Goal: Information Seeking & Learning: Find specific page/section

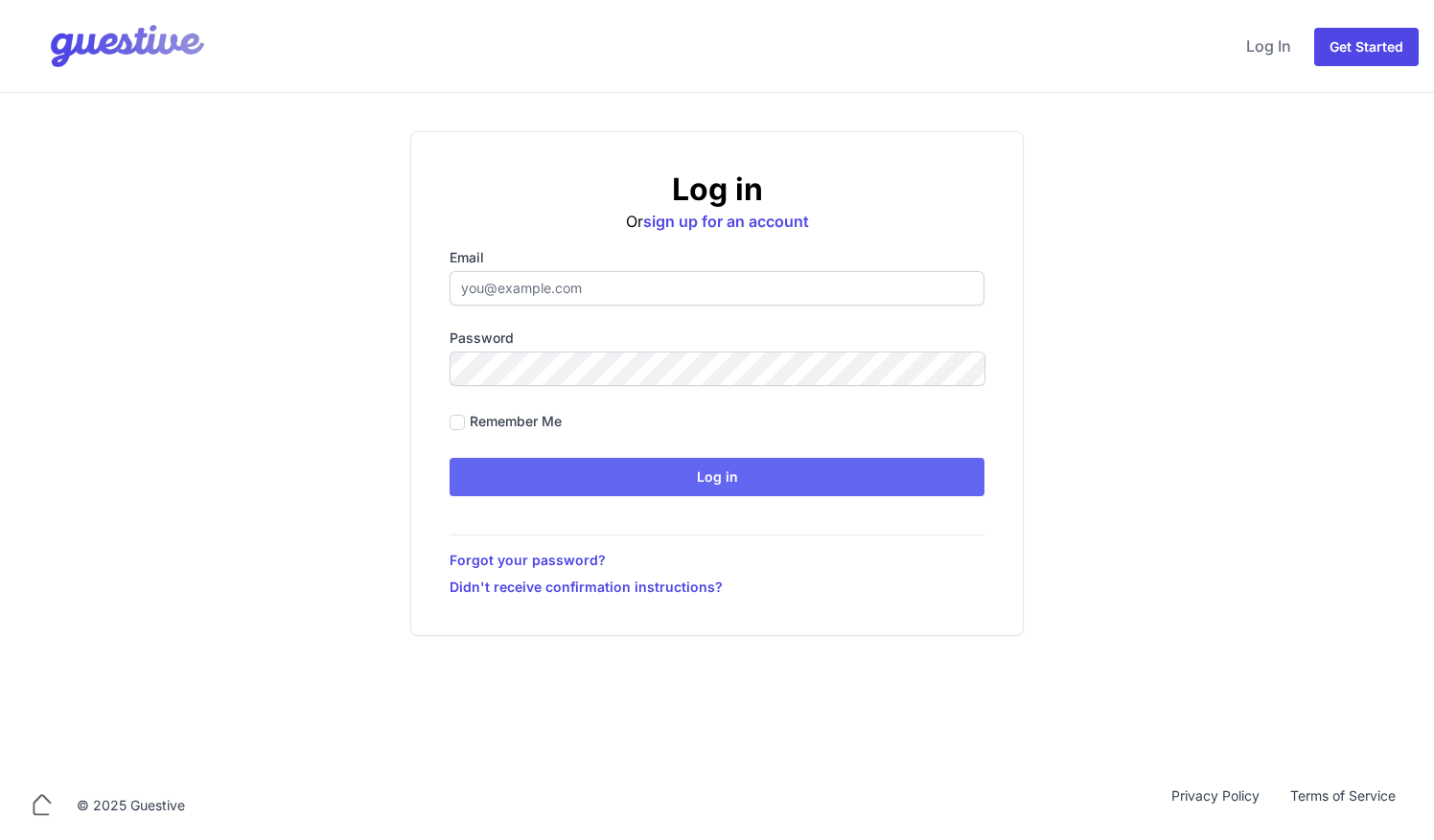
type input "ben@aplacelikehome.co.uk"
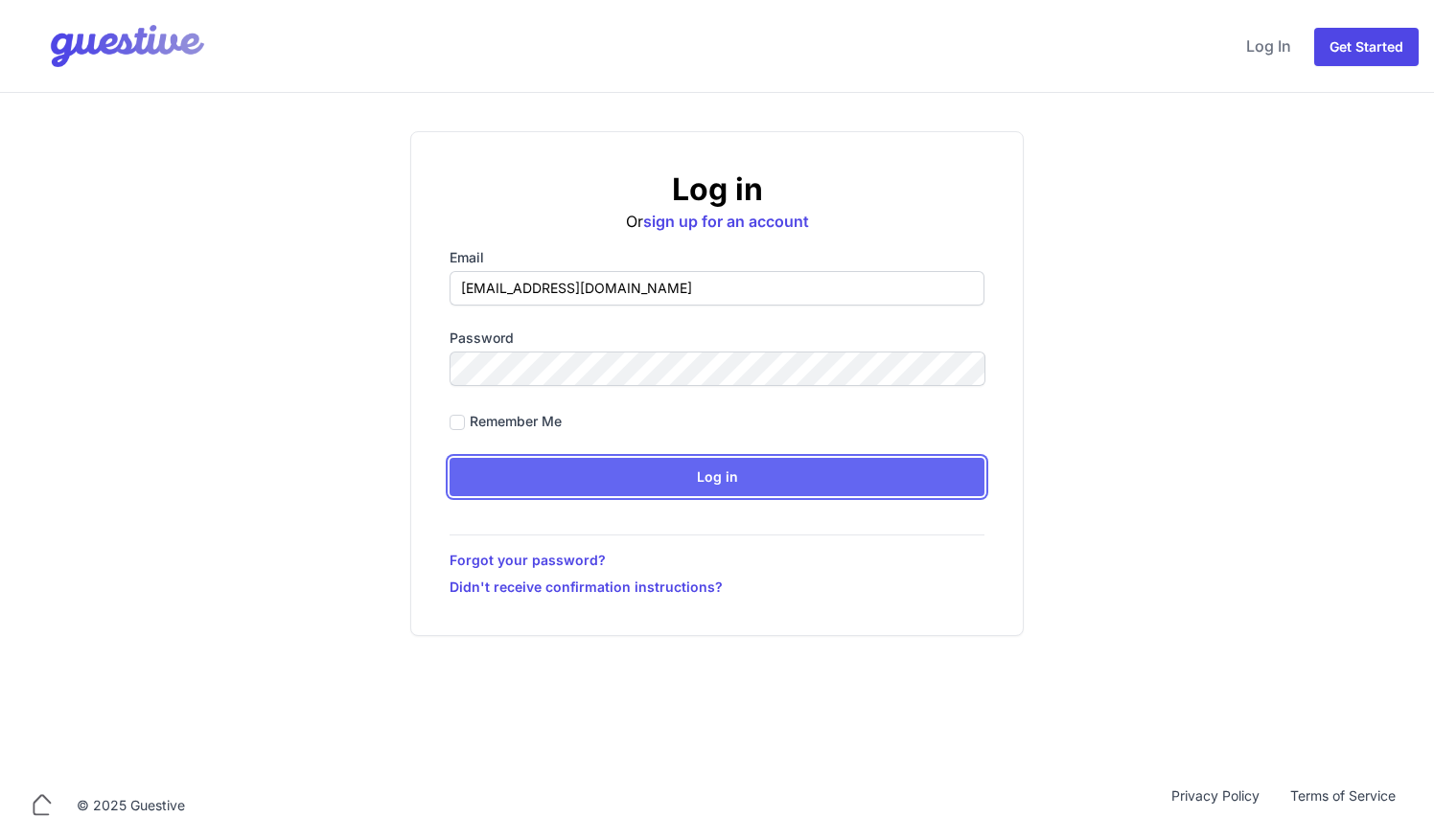
click at [606, 476] on input "Log in" at bounding box center [717, 477] width 535 height 39
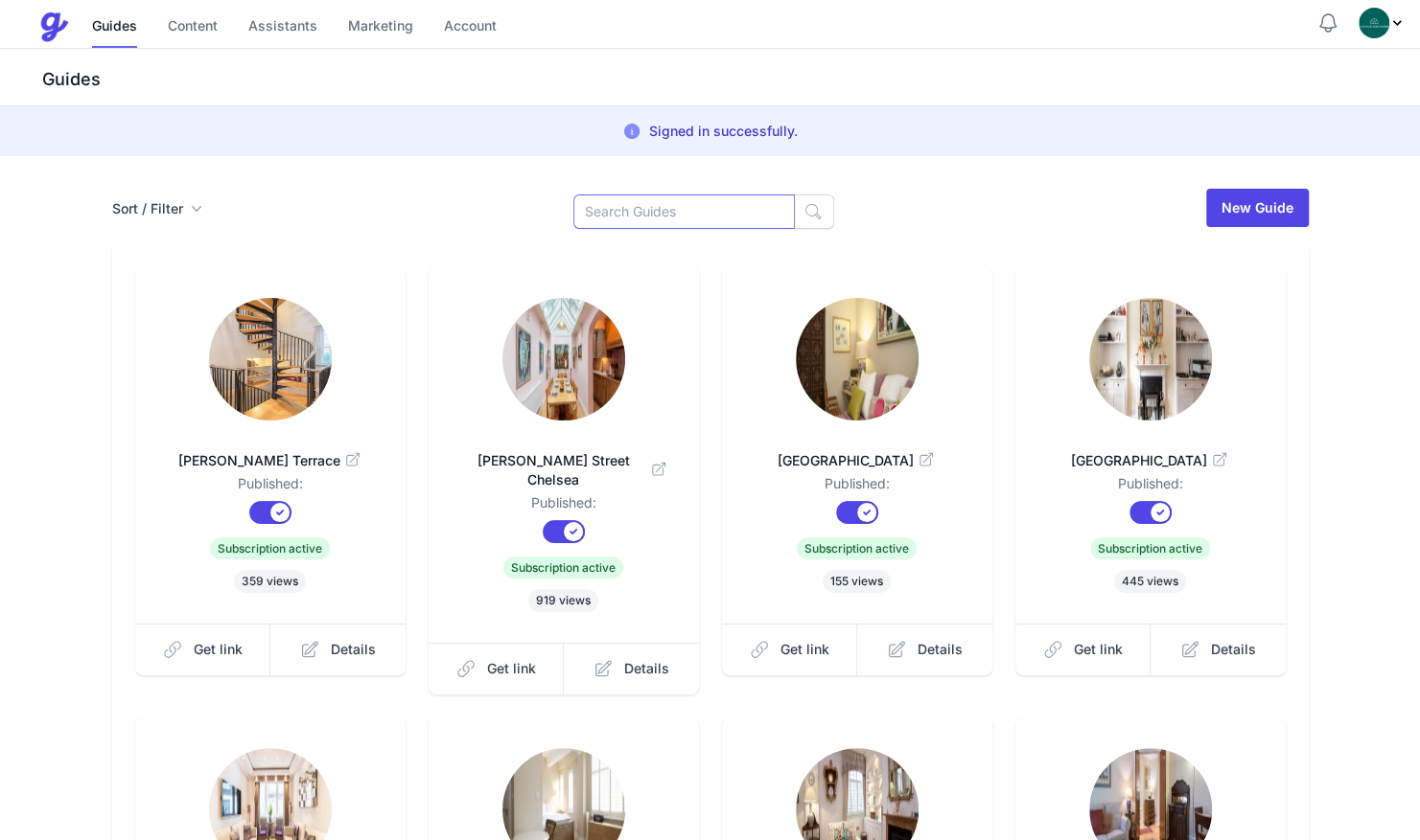
click at [619, 223] on input at bounding box center [683, 212] width 222 height 35
type input ","
type input "mark"
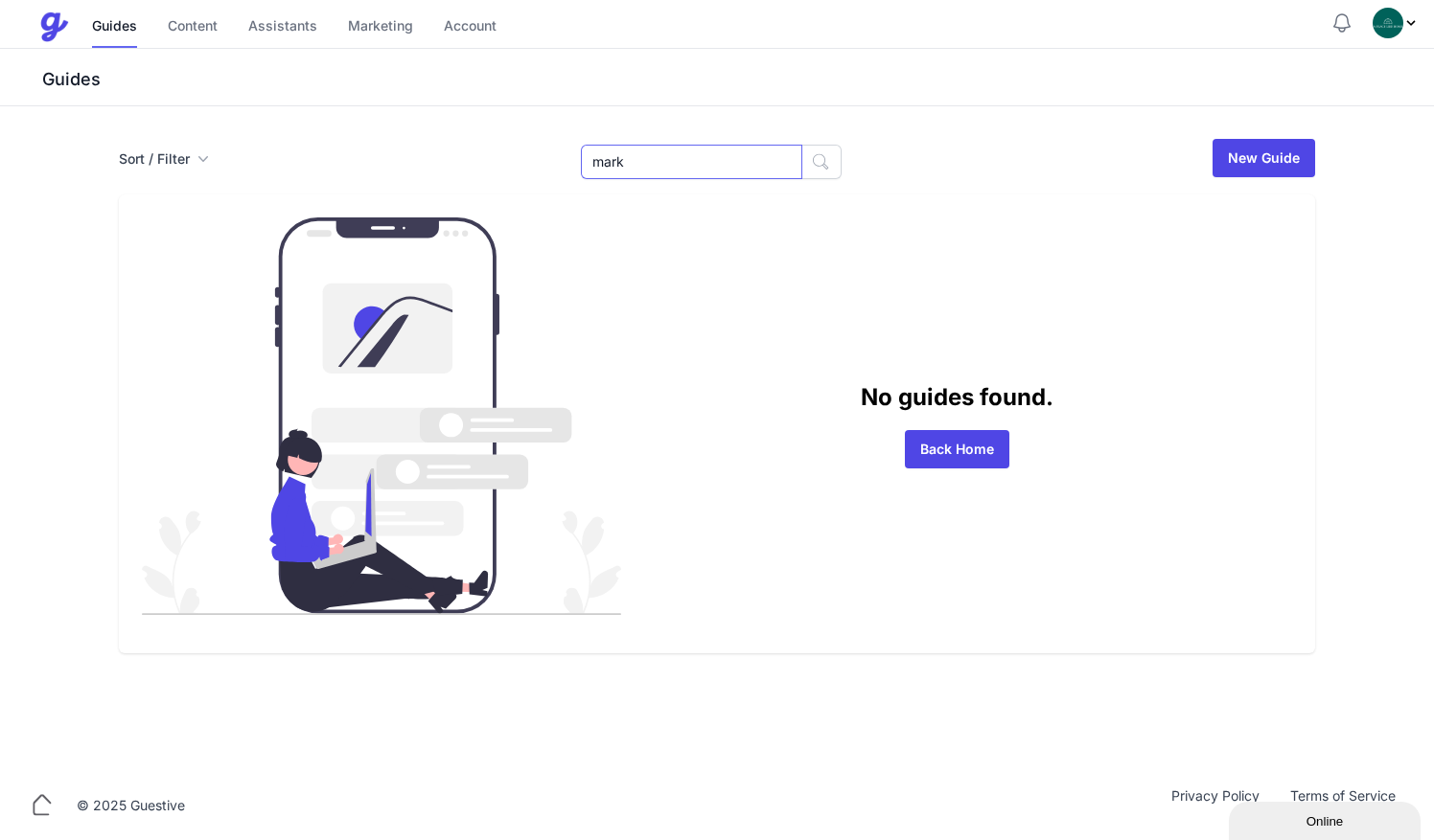
drag, startPoint x: 652, startPoint y: 159, endPoint x: 233, endPoint y: 63, distance: 429.9
click at [233, 63] on div "Menu Guides Content Assistants Marketing Account Guides Content Assistants Mark…" at bounding box center [717, 385] width 1434 height 771
type input "flat"
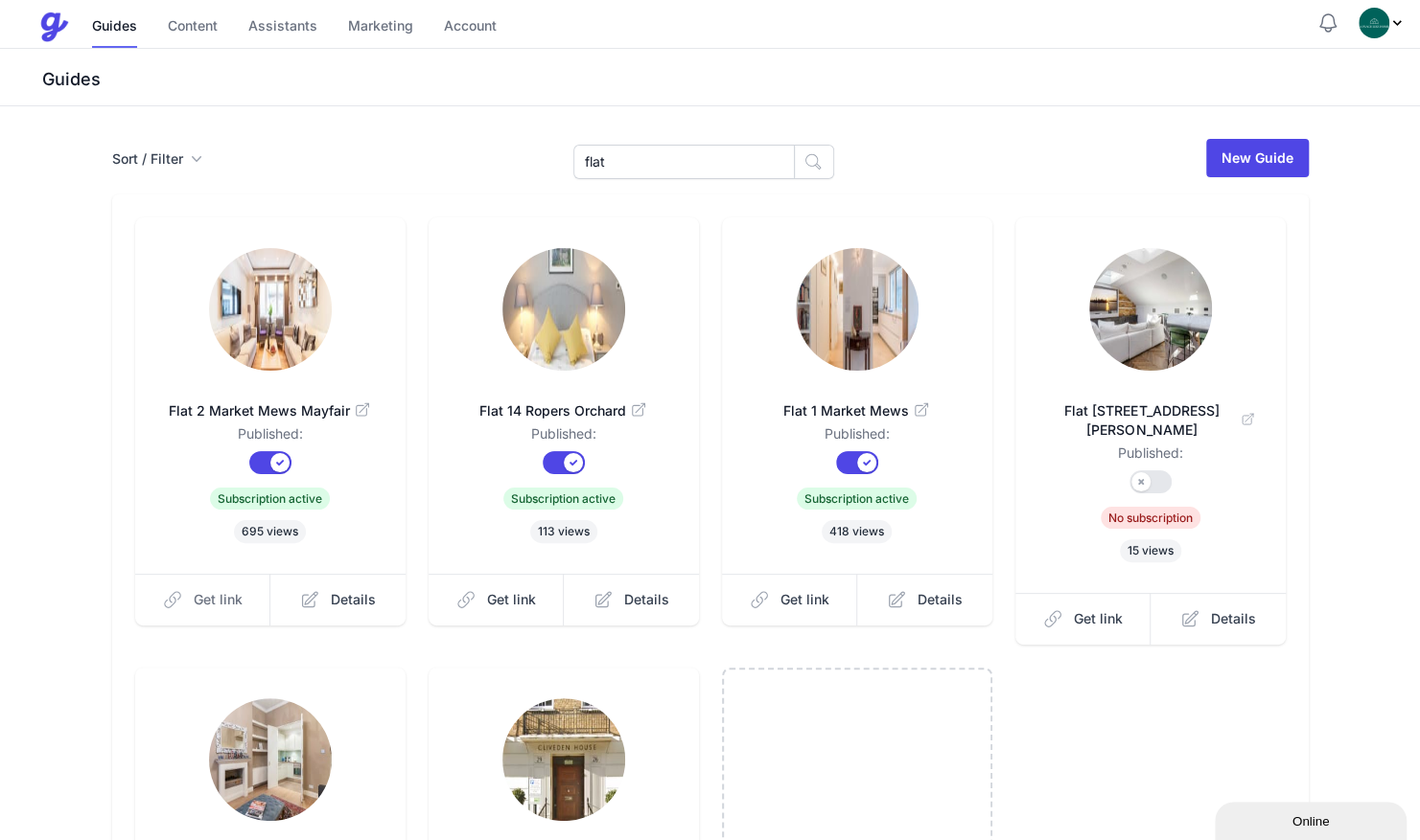
click at [201, 598] on span "Get link" at bounding box center [218, 600] width 49 height 19
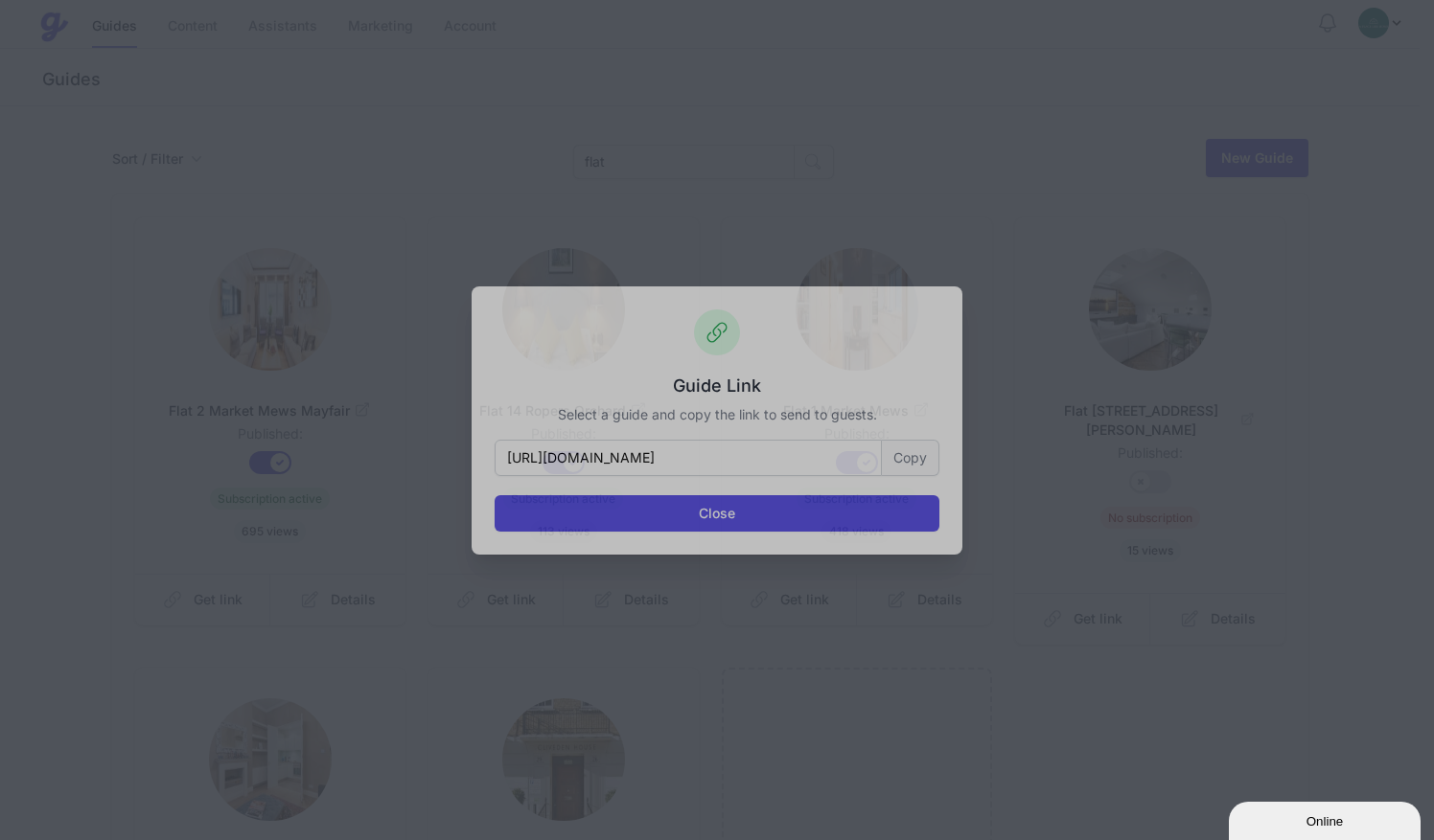
click at [918, 456] on button "Copy" at bounding box center [910, 459] width 57 height 37
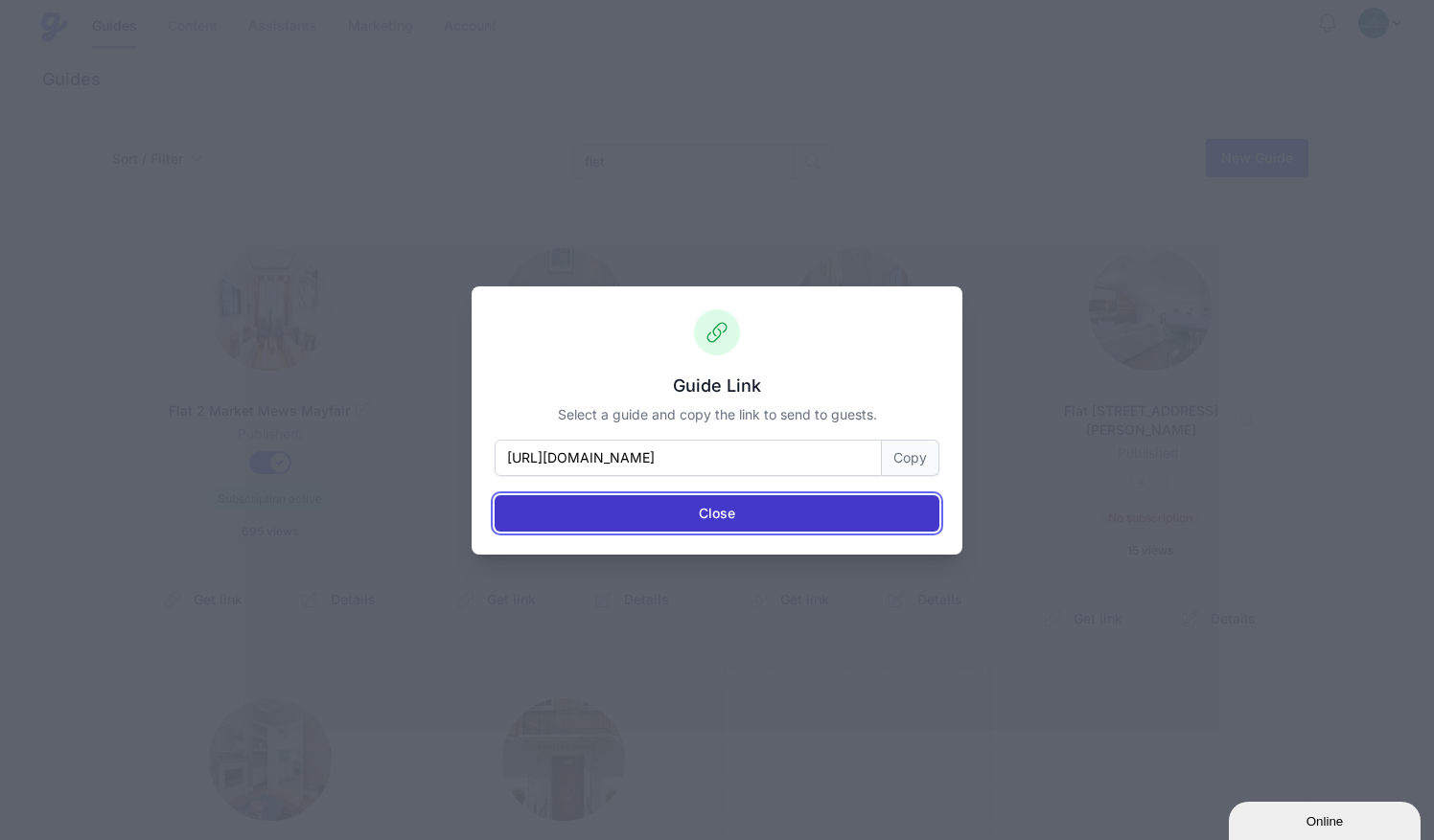
click at [712, 503] on button "Close" at bounding box center [717, 514] width 444 height 37
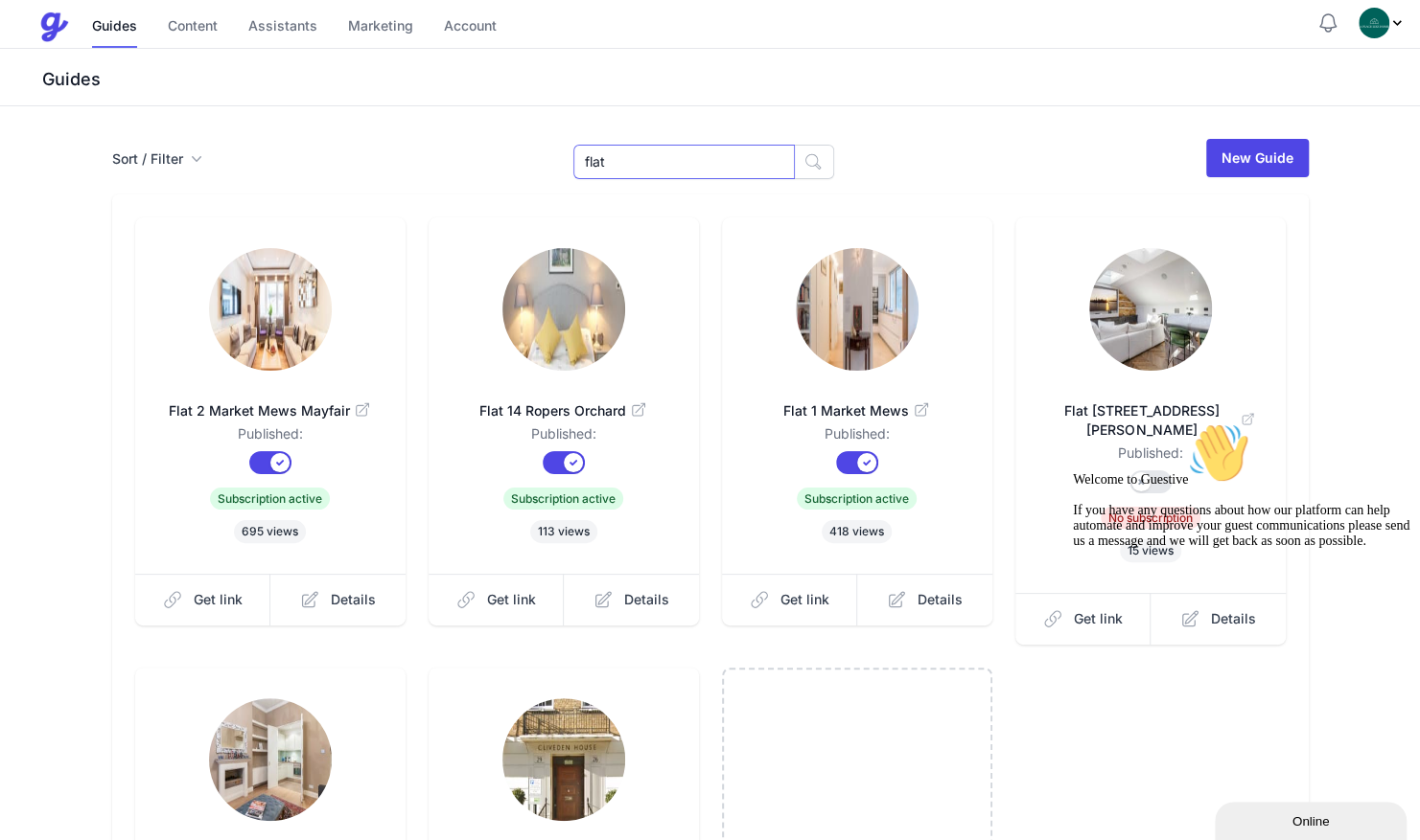
drag, startPoint x: 650, startPoint y: 144, endPoint x: 497, endPoint y: 149, distance: 153.1
click at [497, 149] on div "Sort / Filter Sort Name Created Unsorted All Published Unpublished Archived fla…" at bounding box center [710, 159] width 1196 height 43
type input "nev"
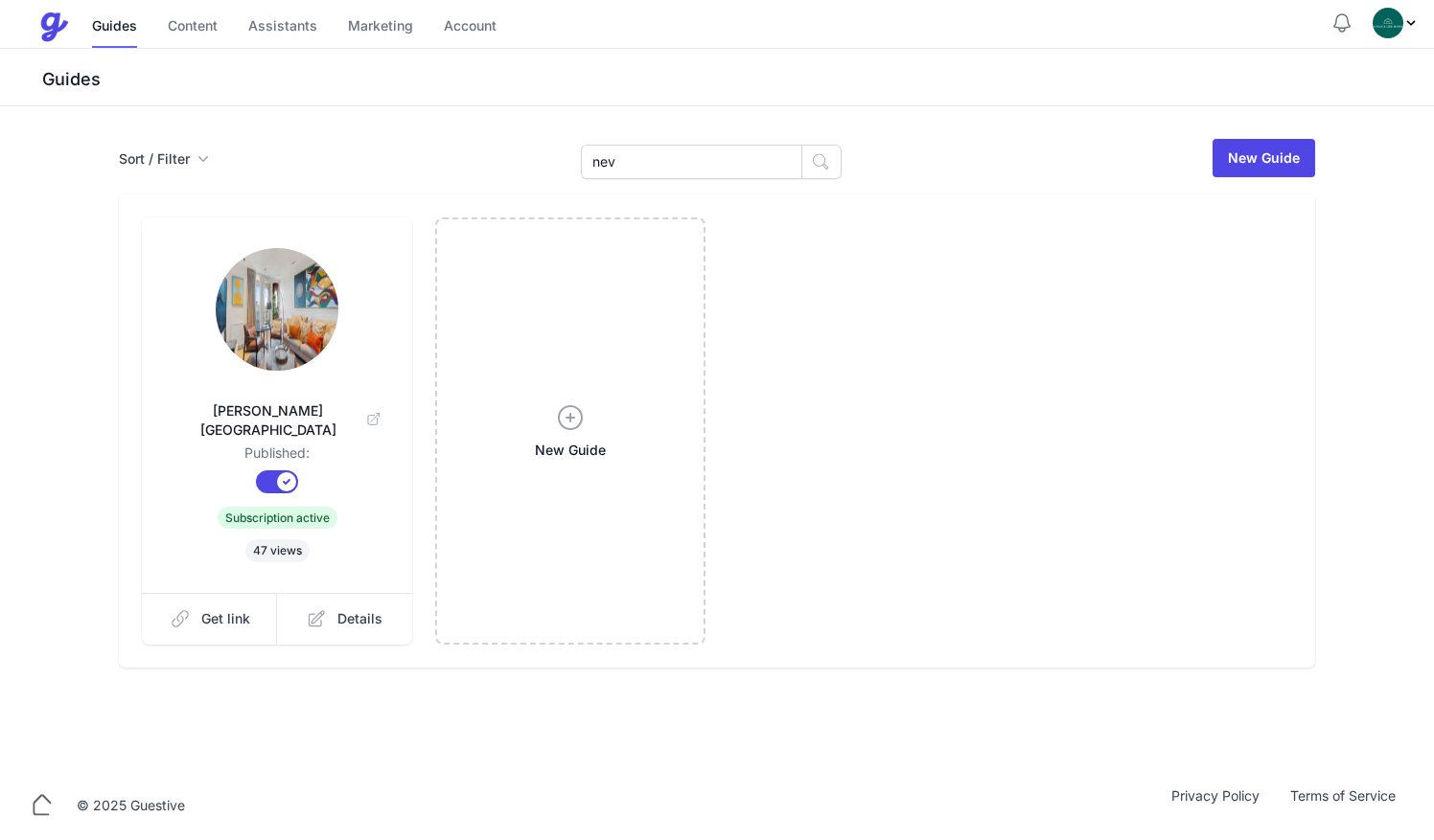
click at [211, 573] on div "Nevill Court House Published: Published? Subscription? Subscription active 47 v…" at bounding box center [277, 405] width 270 height 375
click at [211, 610] on span "Get link" at bounding box center [226, 619] width 49 height 19
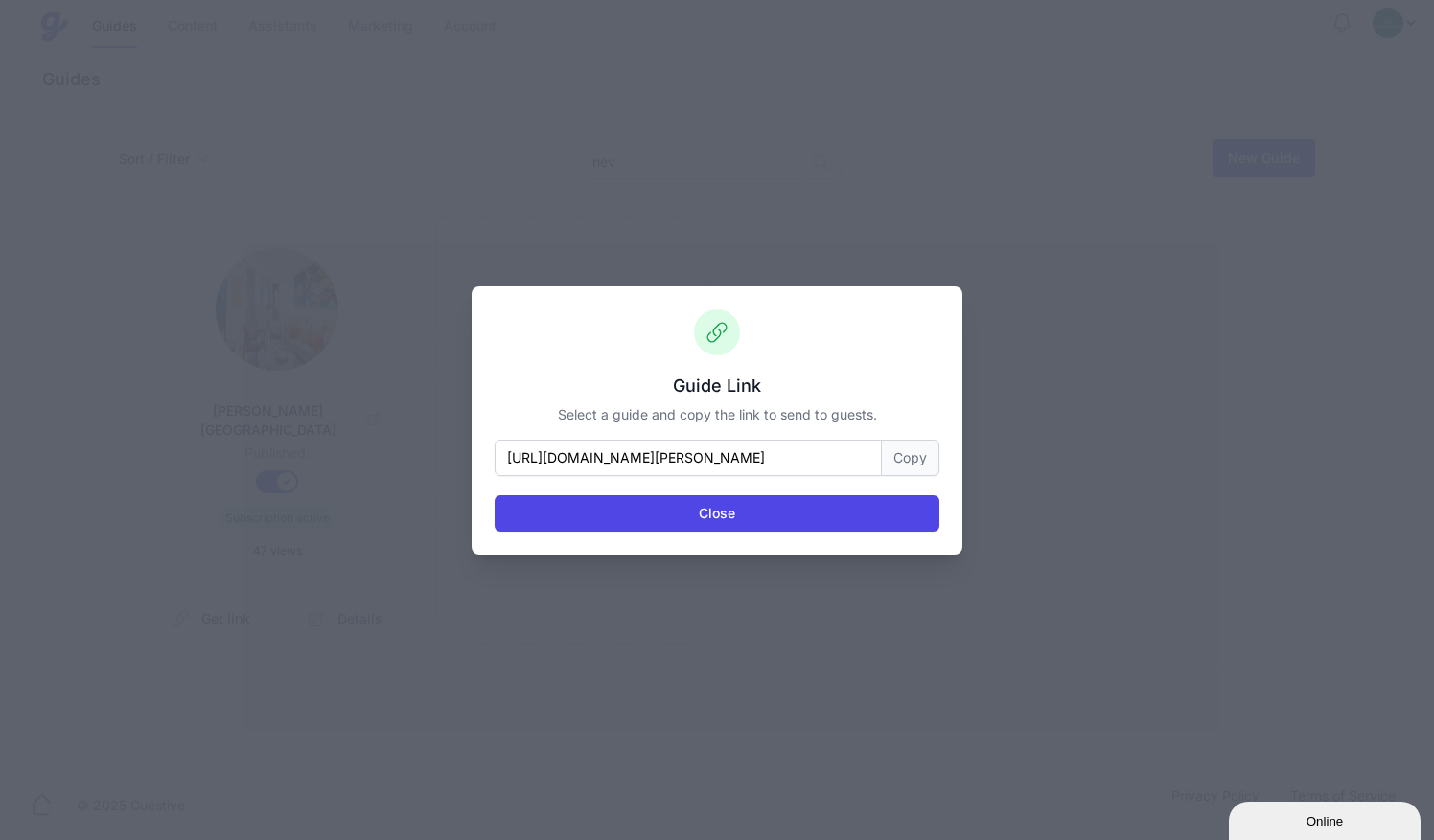
click at [905, 460] on button "Copy" at bounding box center [910, 459] width 57 height 37
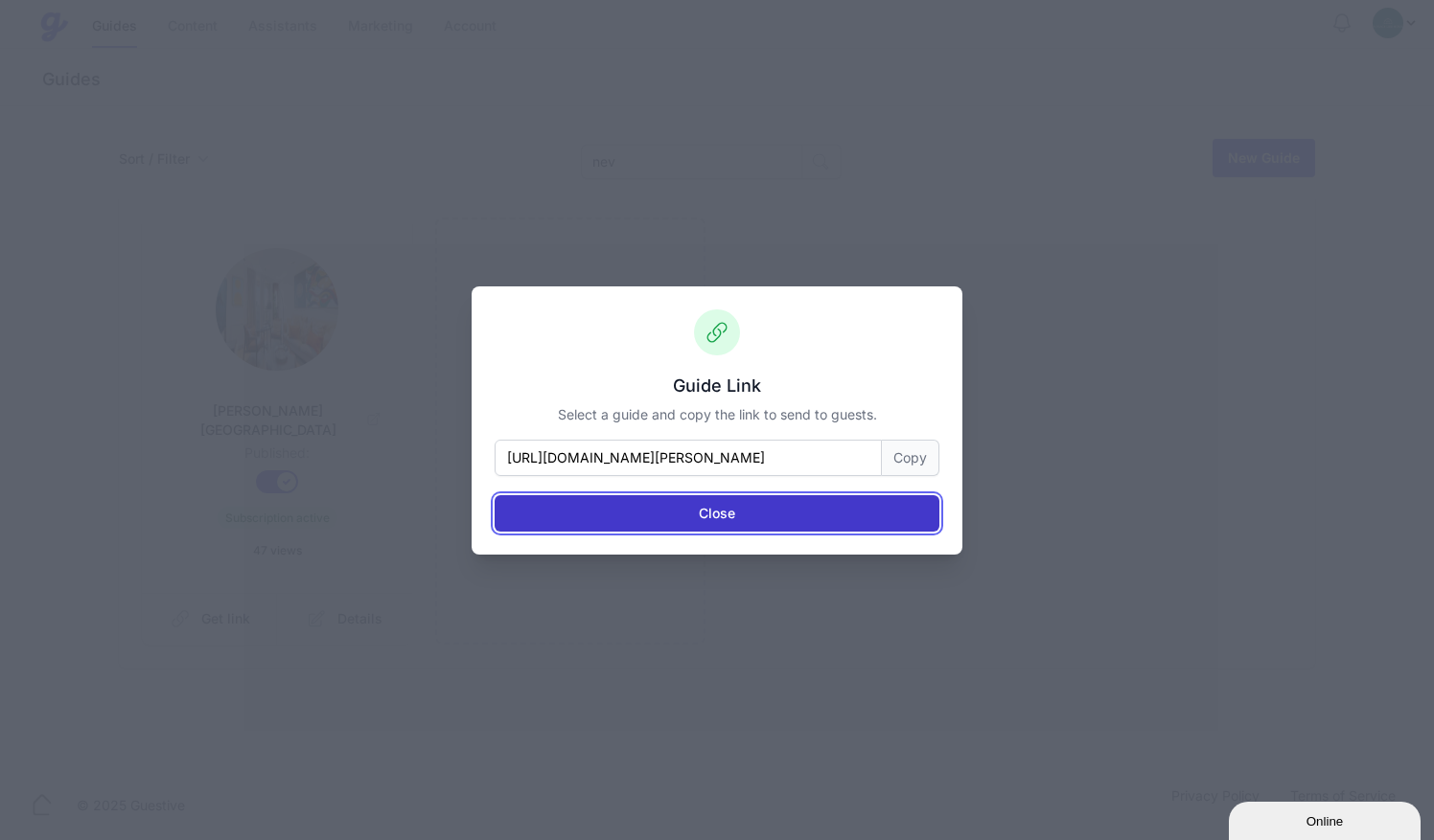
click at [704, 516] on button "Close" at bounding box center [717, 514] width 444 height 37
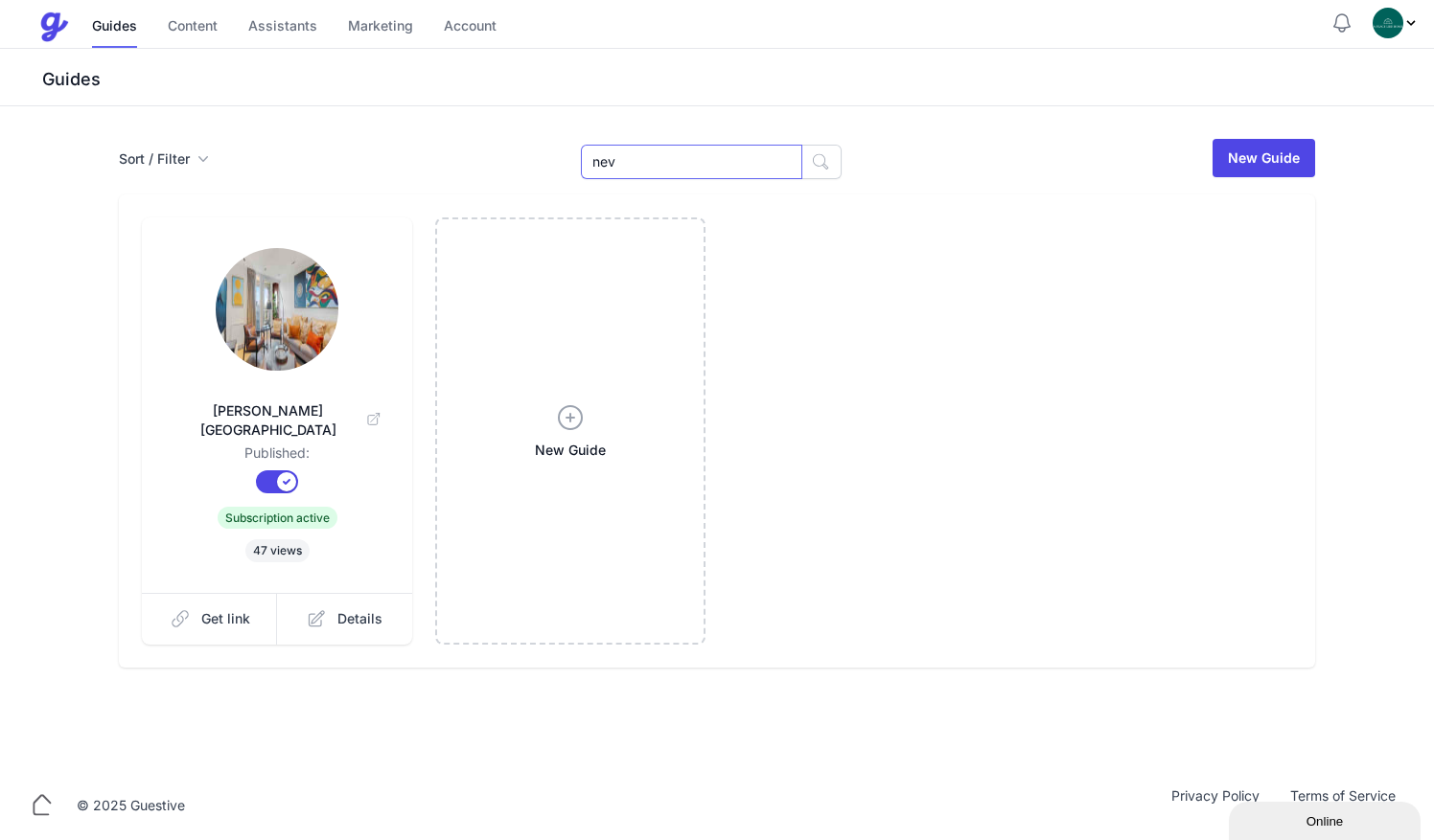
drag, startPoint x: 654, startPoint y: 161, endPoint x: 430, endPoint y: 162, distance: 224.0
click at [430, 162] on div "Sort / Filter Sort Name Created Unsorted All Published Unpublished Archived nev…" at bounding box center [717, 159] width 1197 height 43
type input "cath"
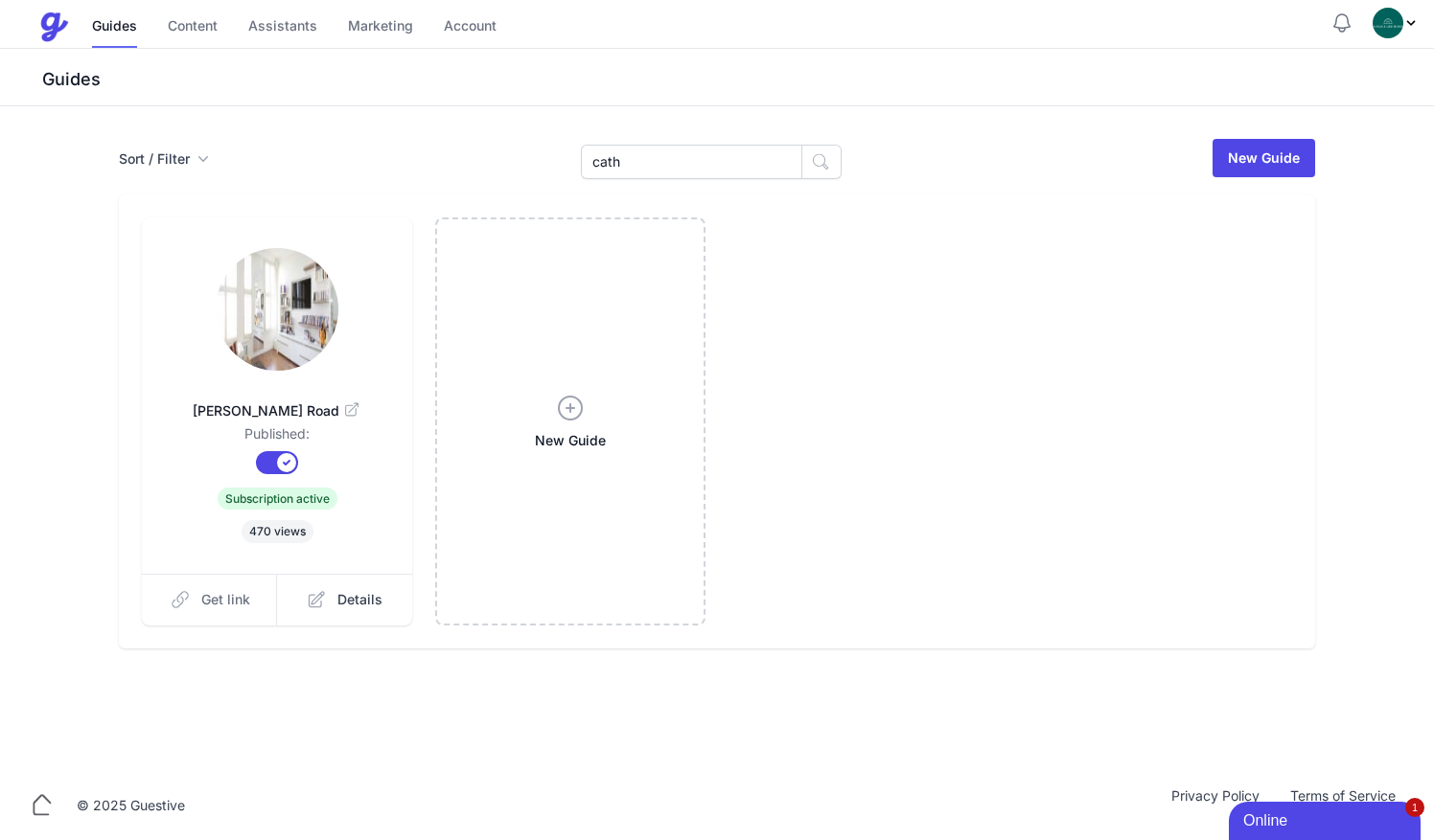
click at [235, 602] on span "Get link" at bounding box center [226, 600] width 49 height 19
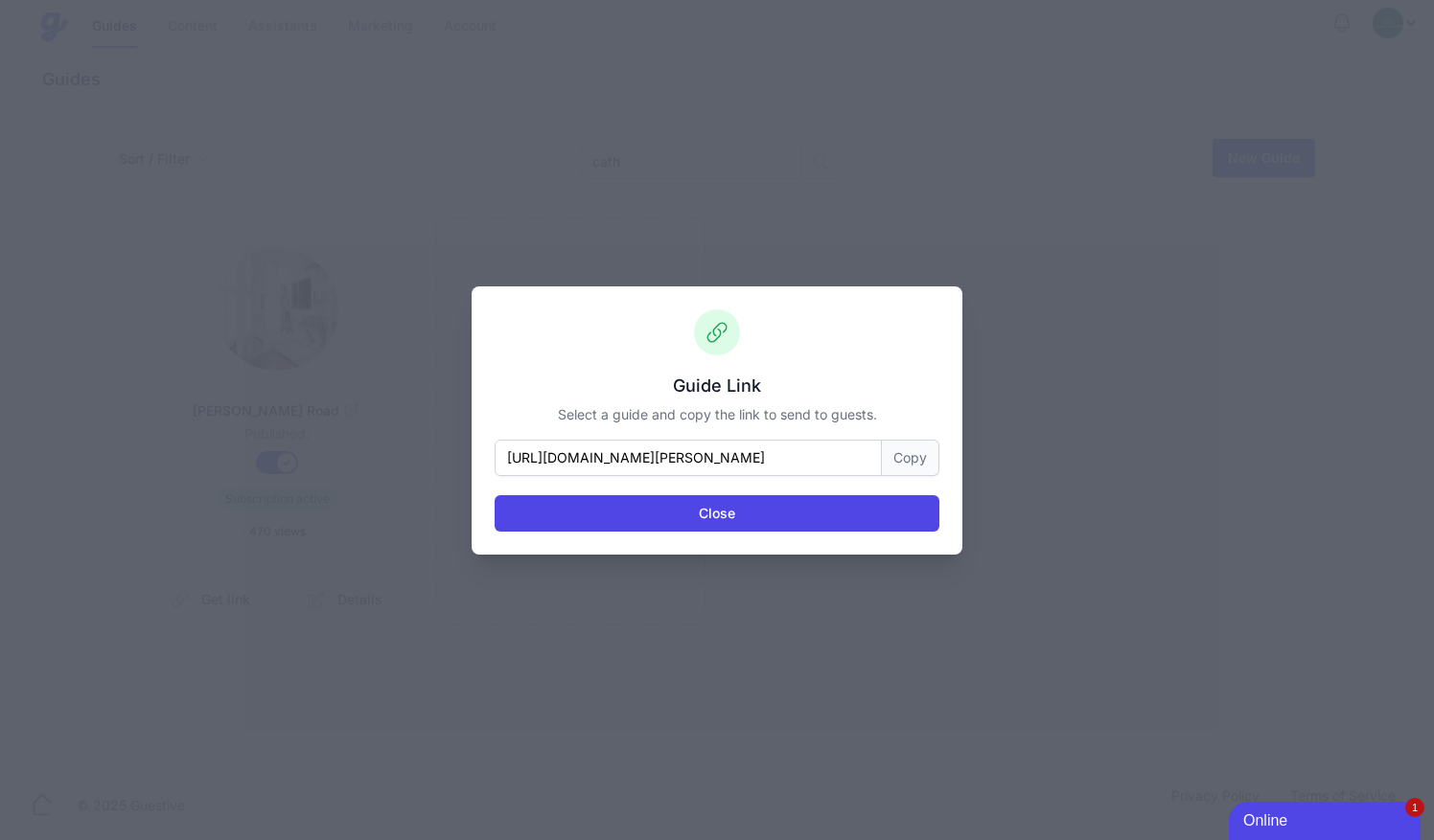
click at [894, 456] on button "Copy" at bounding box center [910, 459] width 57 height 37
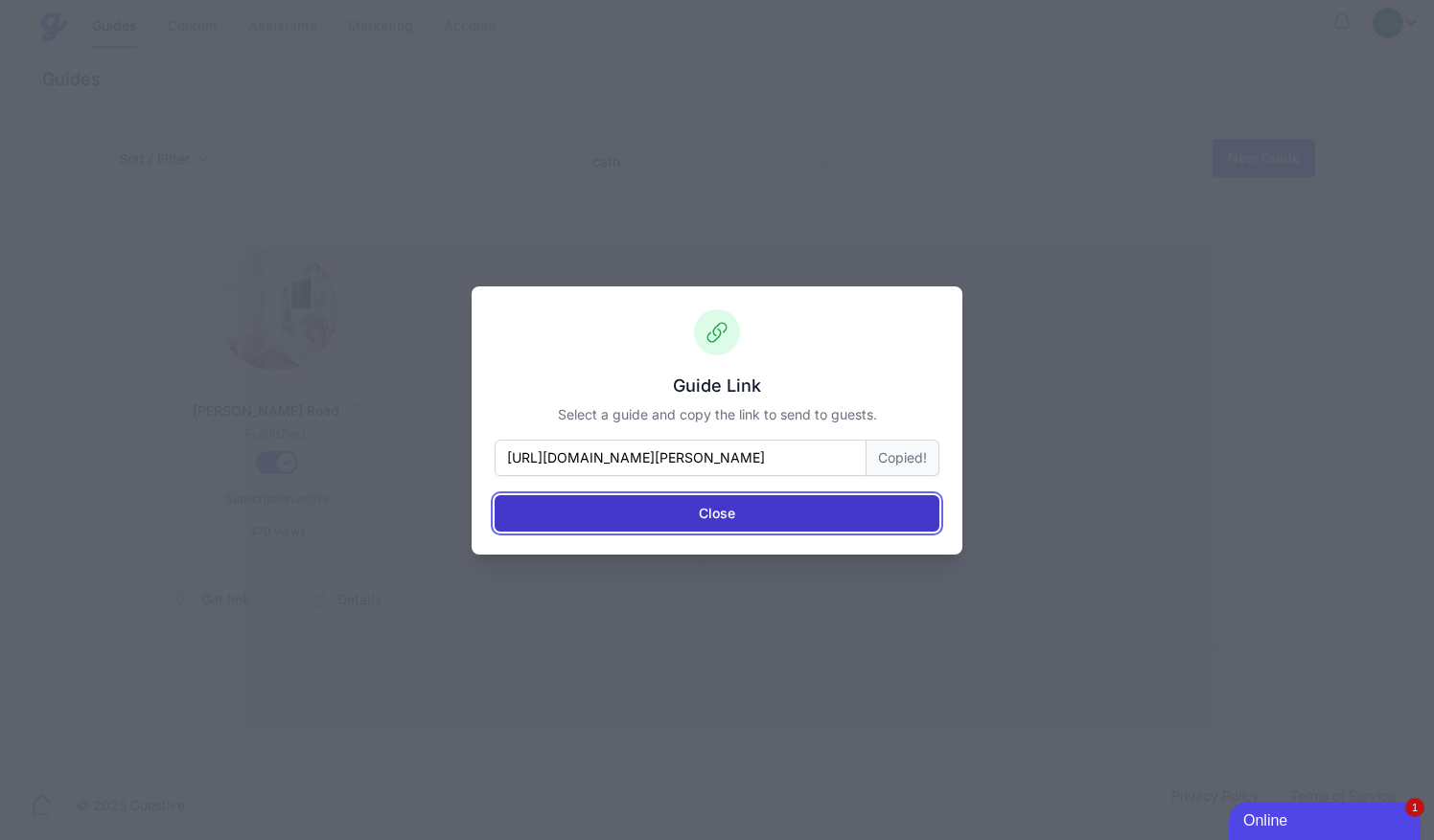
click at [845, 512] on button "Close" at bounding box center [717, 514] width 444 height 37
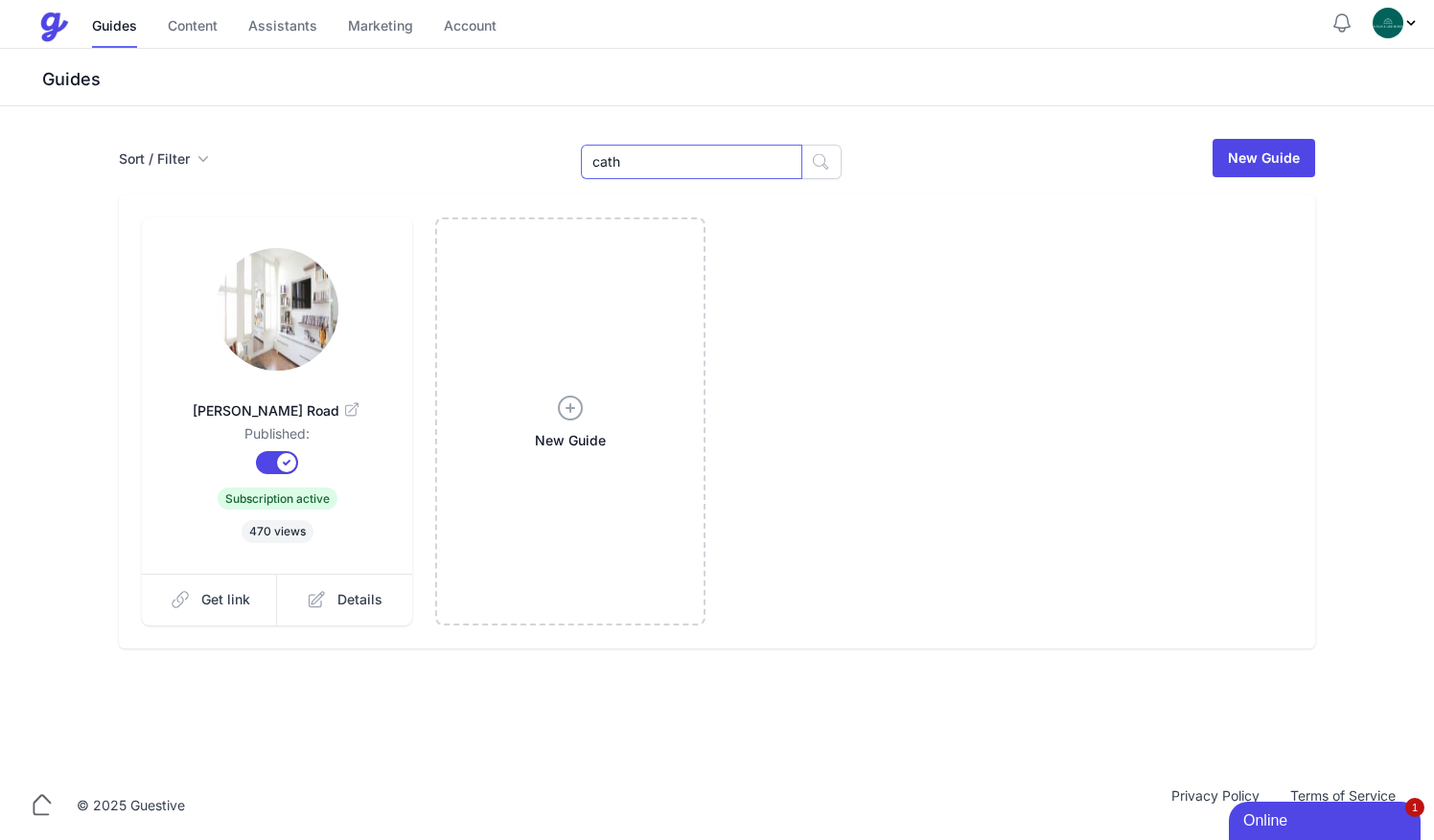
drag, startPoint x: 654, startPoint y: 159, endPoint x: 482, endPoint y: 139, distance: 173.2
click at [482, 139] on div "Sort / Filter Sort Name Created Unsorted All Published Unpublished Archived cat…" at bounding box center [717, 159] width 1197 height 43
type input "eden"
click at [207, 585] on link "Get link" at bounding box center [210, 599] width 137 height 51
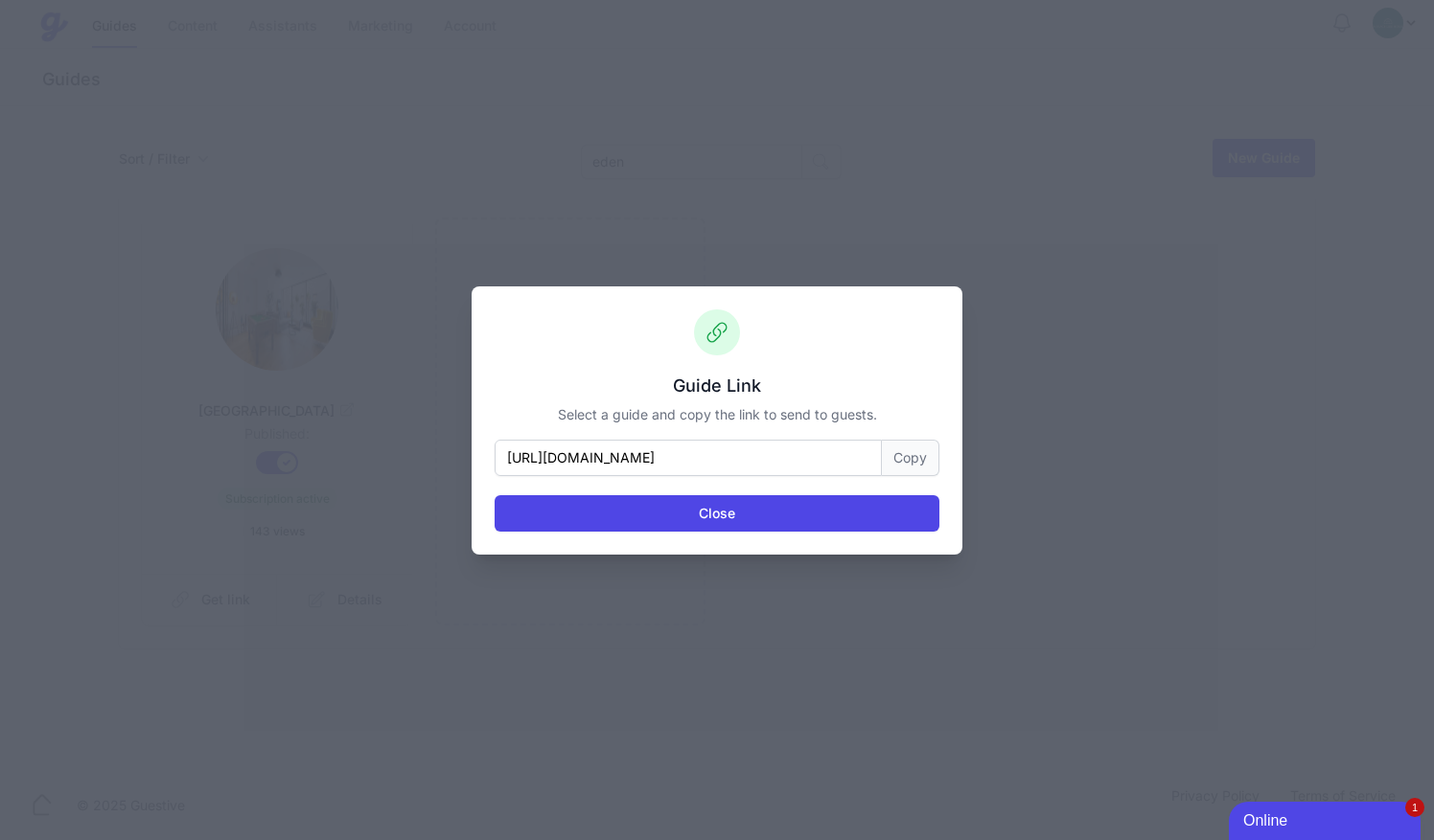
click at [913, 455] on button "Copy" at bounding box center [910, 459] width 57 height 37
